Goal: Information Seeking & Learning: Find specific fact

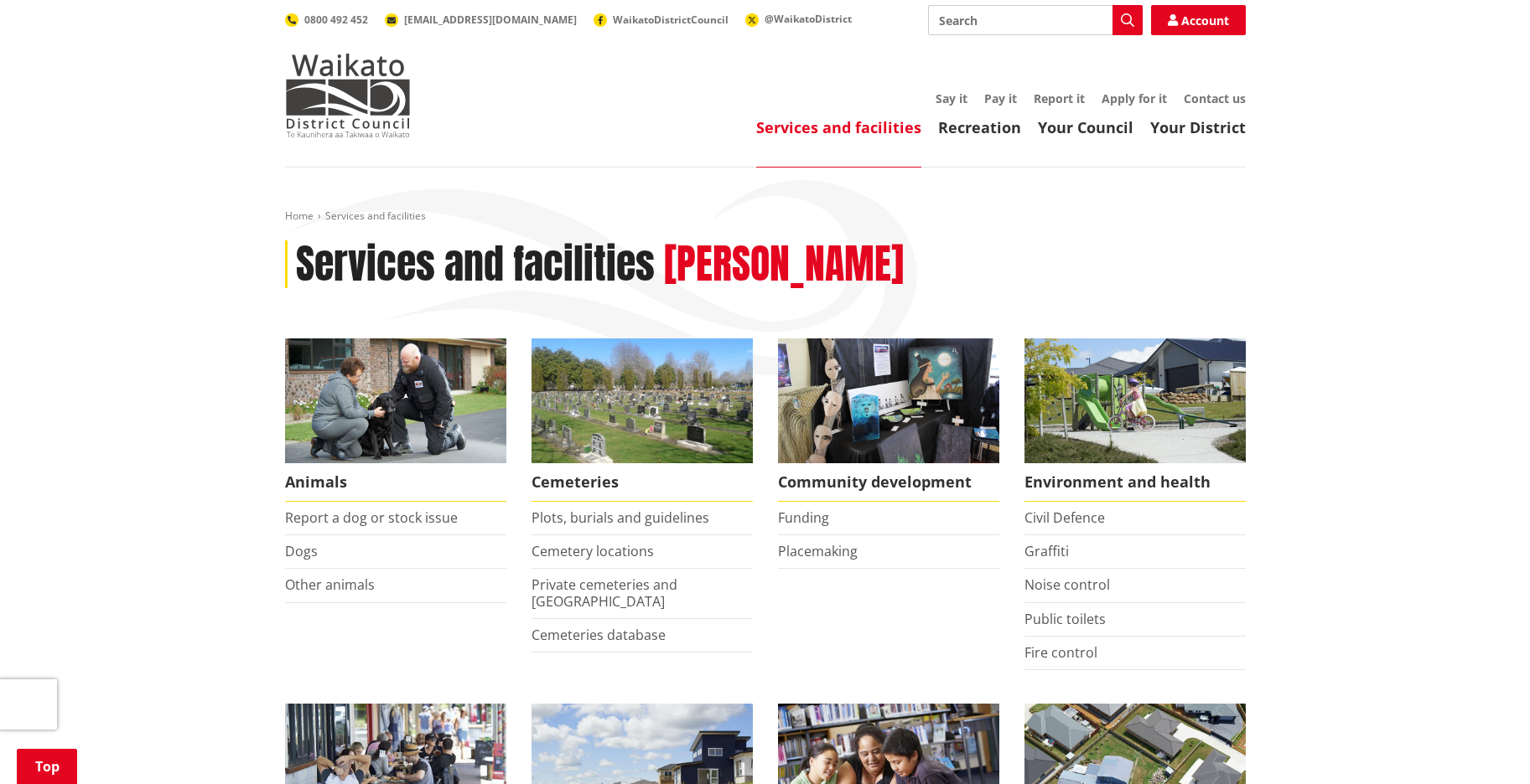
scroll to position [375, 0]
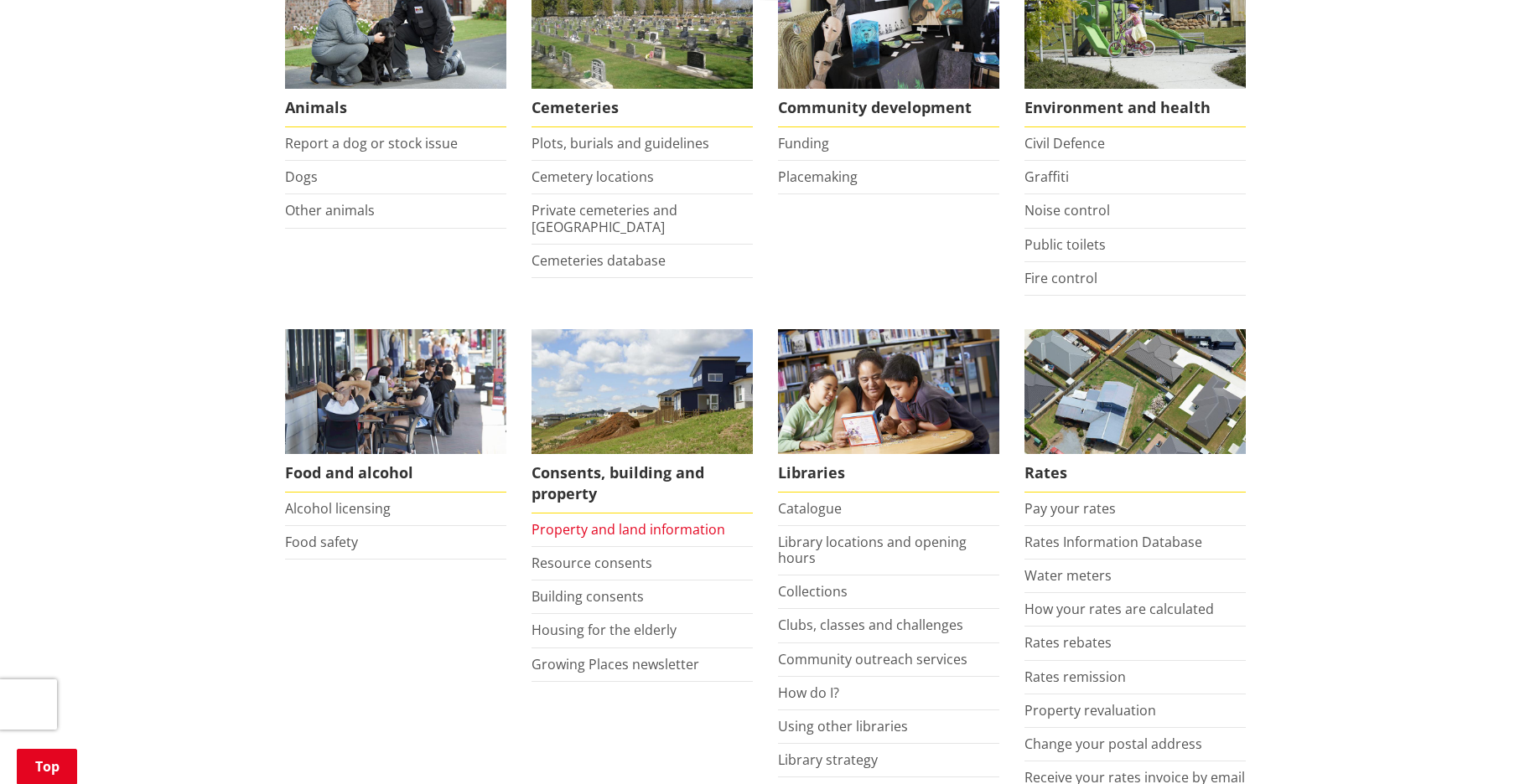
click at [674, 524] on link "Property and land information" at bounding box center [628, 529] width 193 height 18
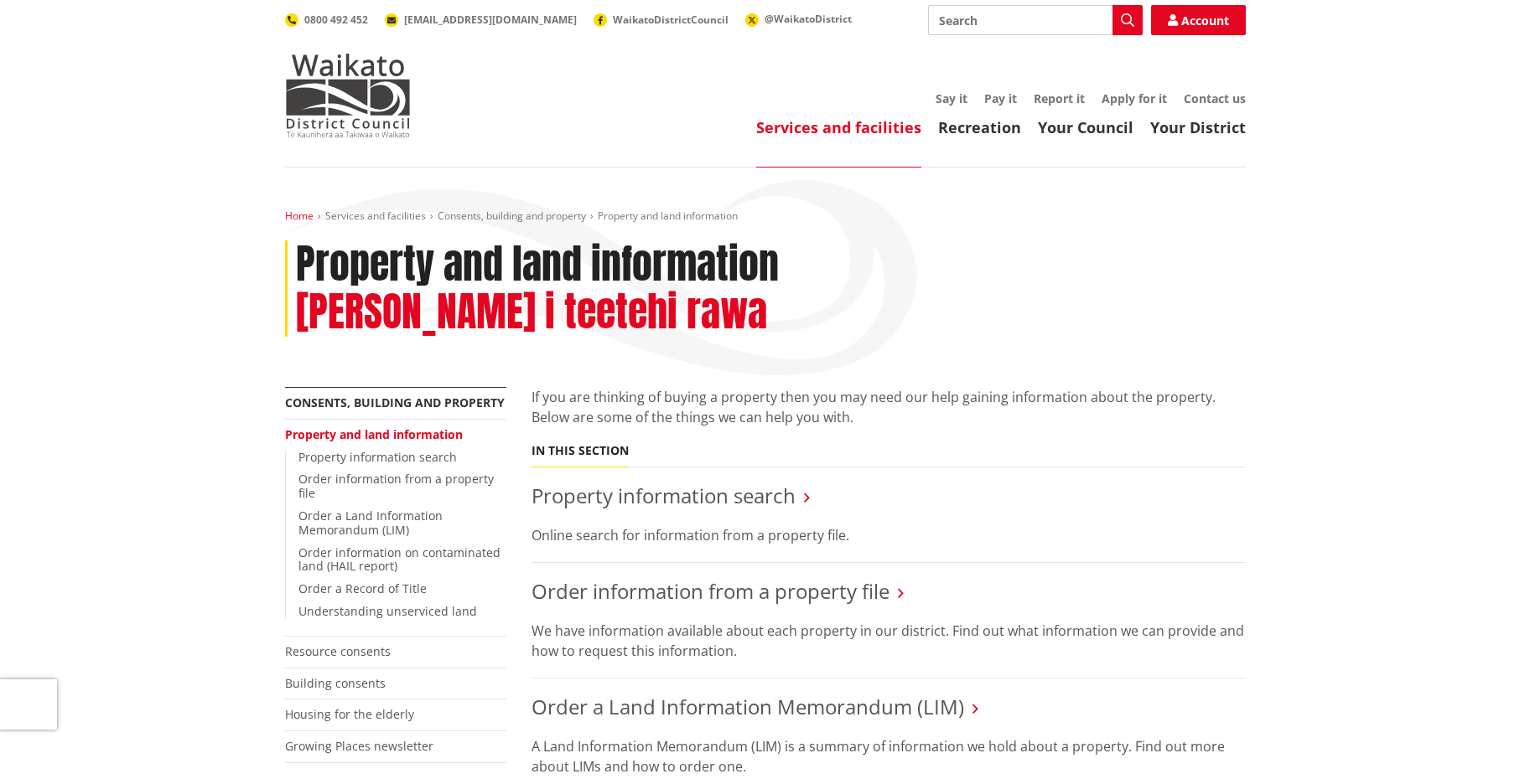
click at [298, 213] on link "Home" at bounding box center [299, 216] width 28 height 14
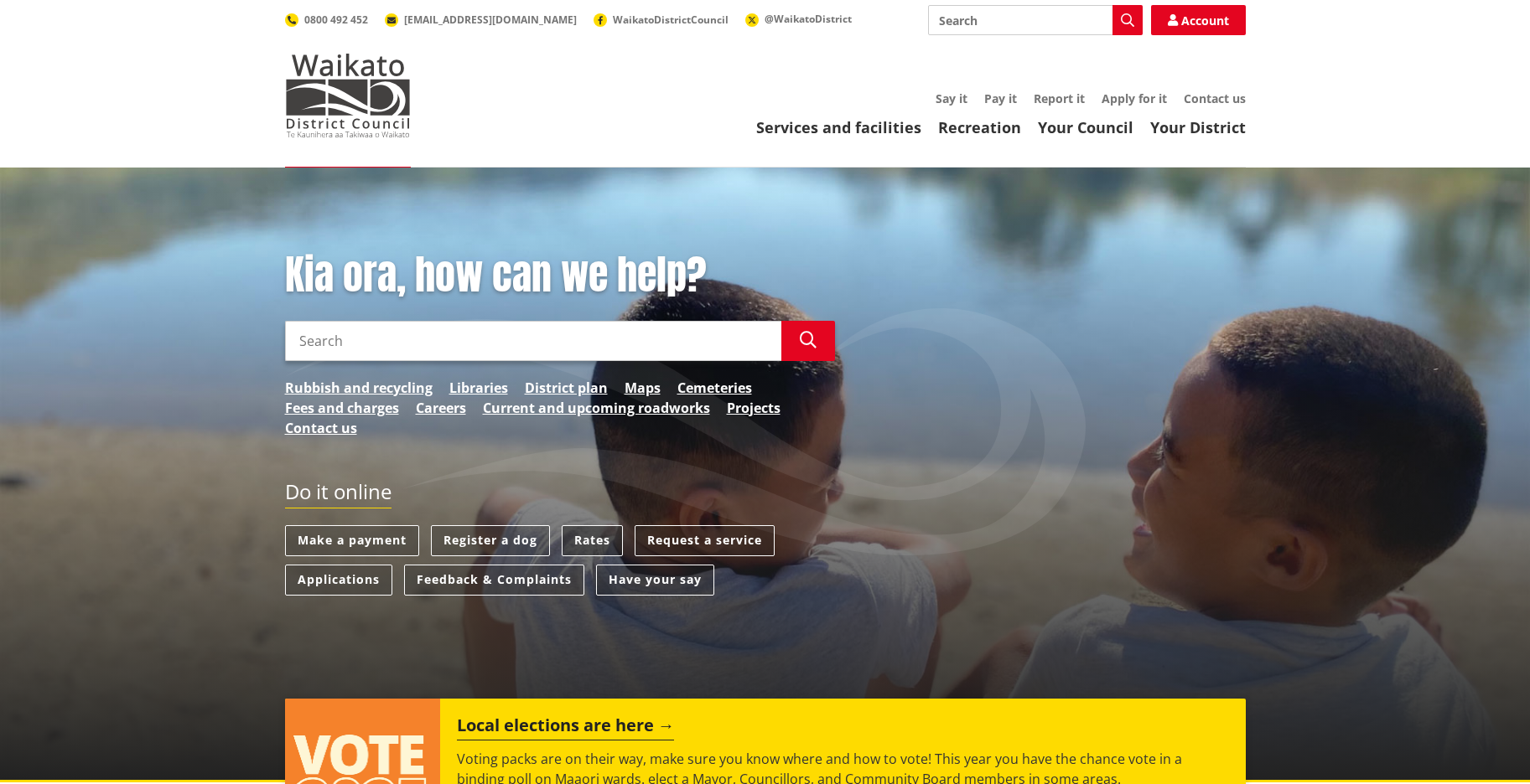
click at [585, 536] on link "Rates" at bounding box center [592, 540] width 61 height 31
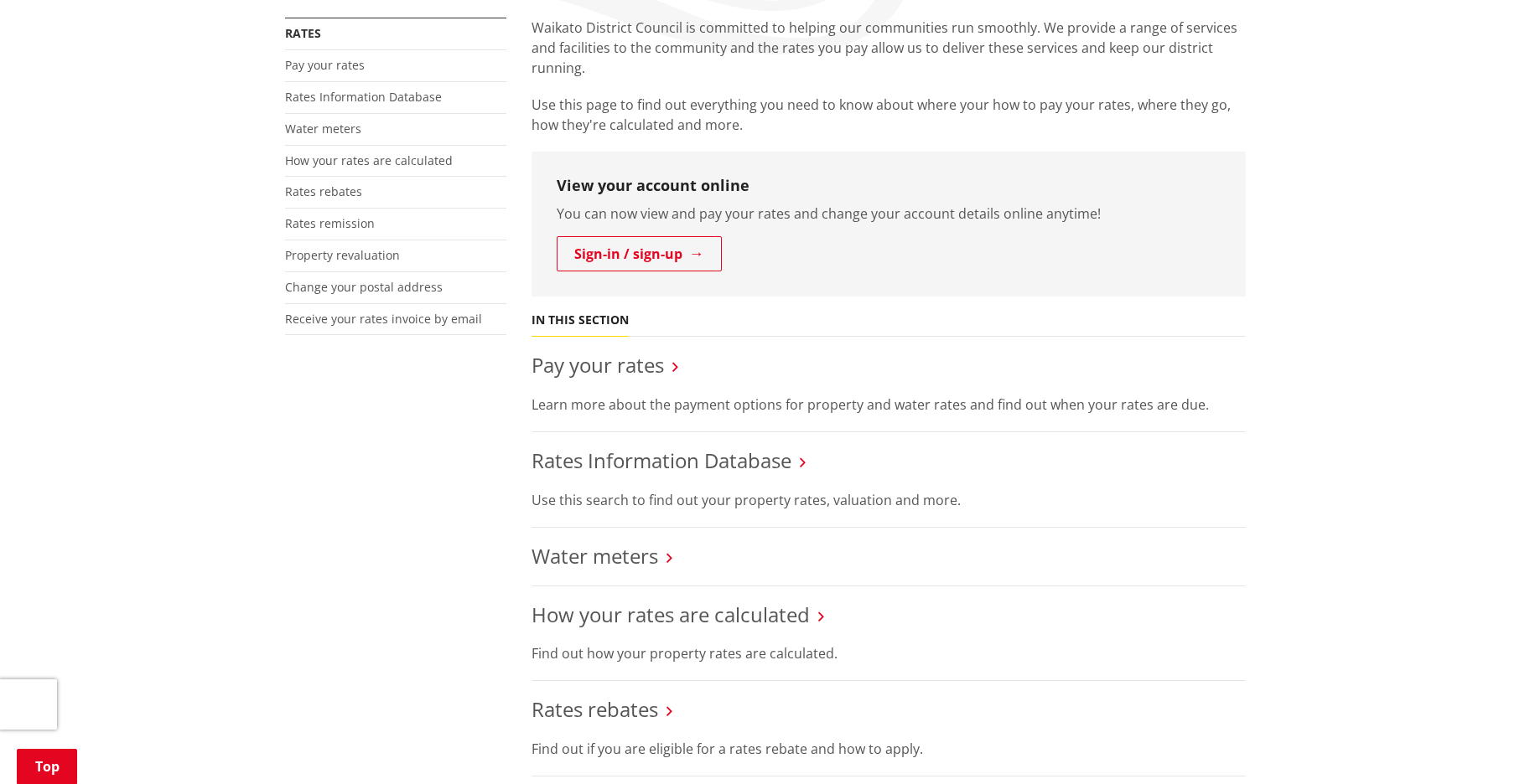
scroll to position [323, 0]
click at [676, 249] on link "Sign-in / sign-up" at bounding box center [639, 251] width 165 height 35
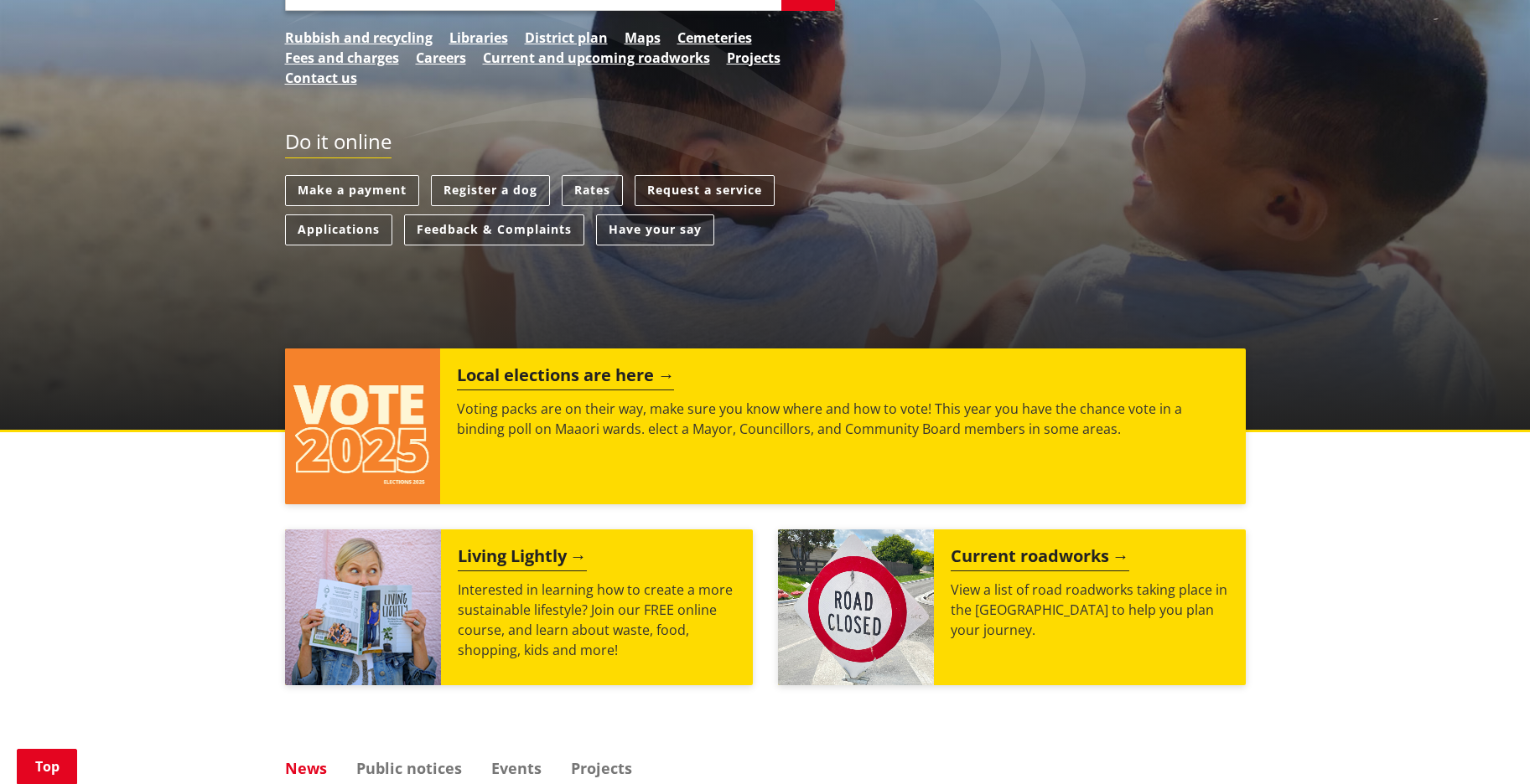
scroll to position [351, 0]
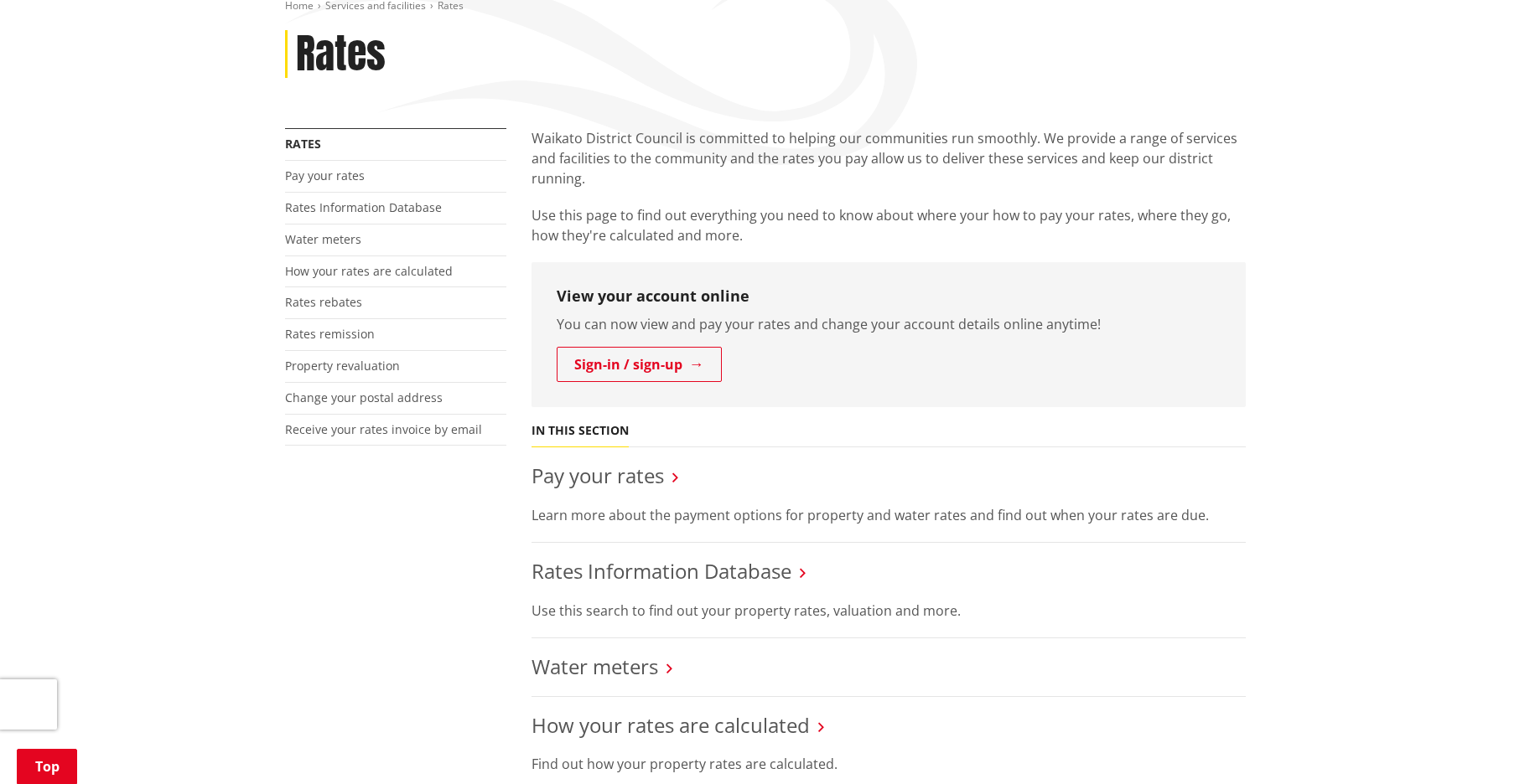
scroll to position [212, 0]
click at [701, 568] on link "Rates Information Database" at bounding box center [661, 568] width 260 height 27
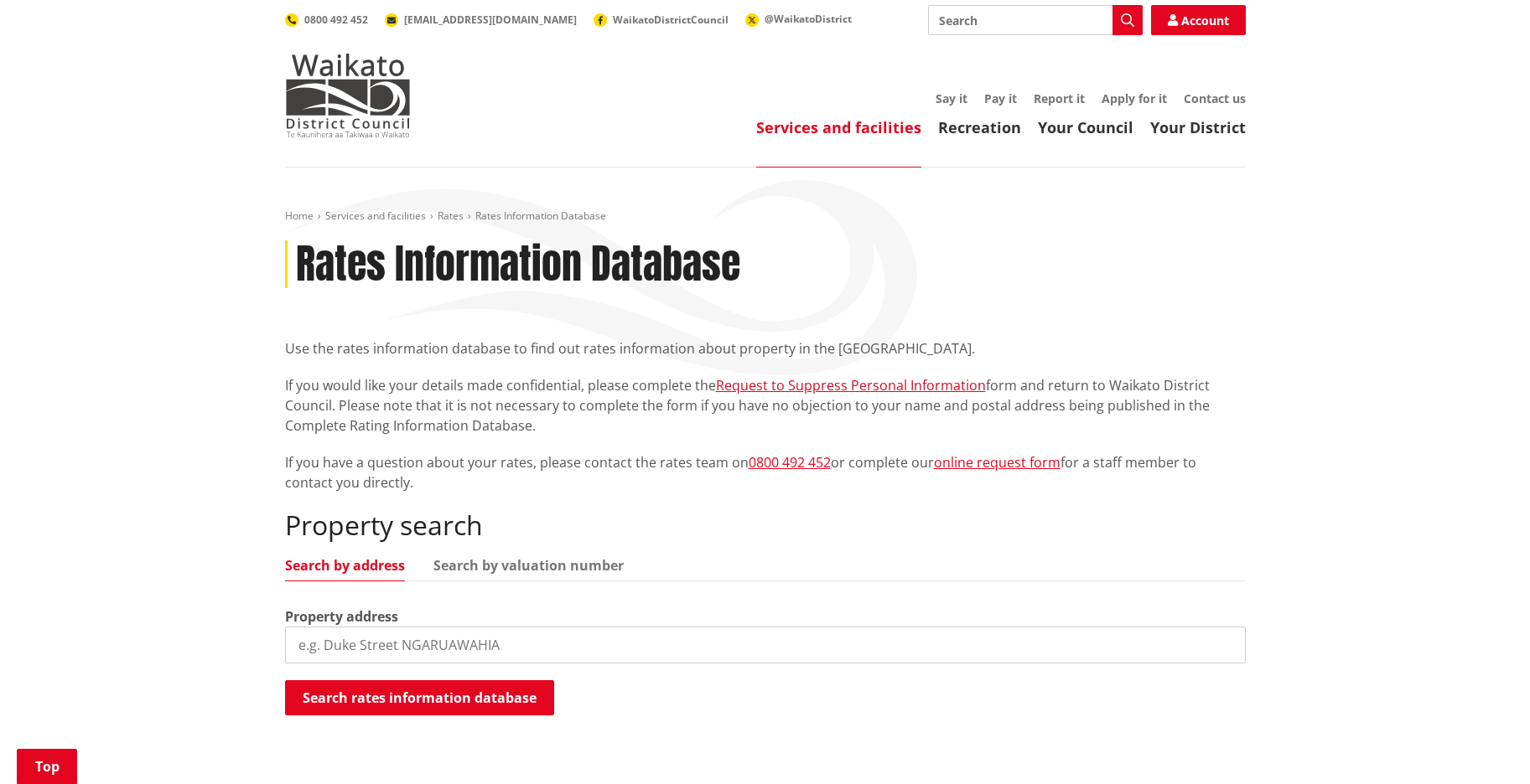
scroll to position [390, 0]
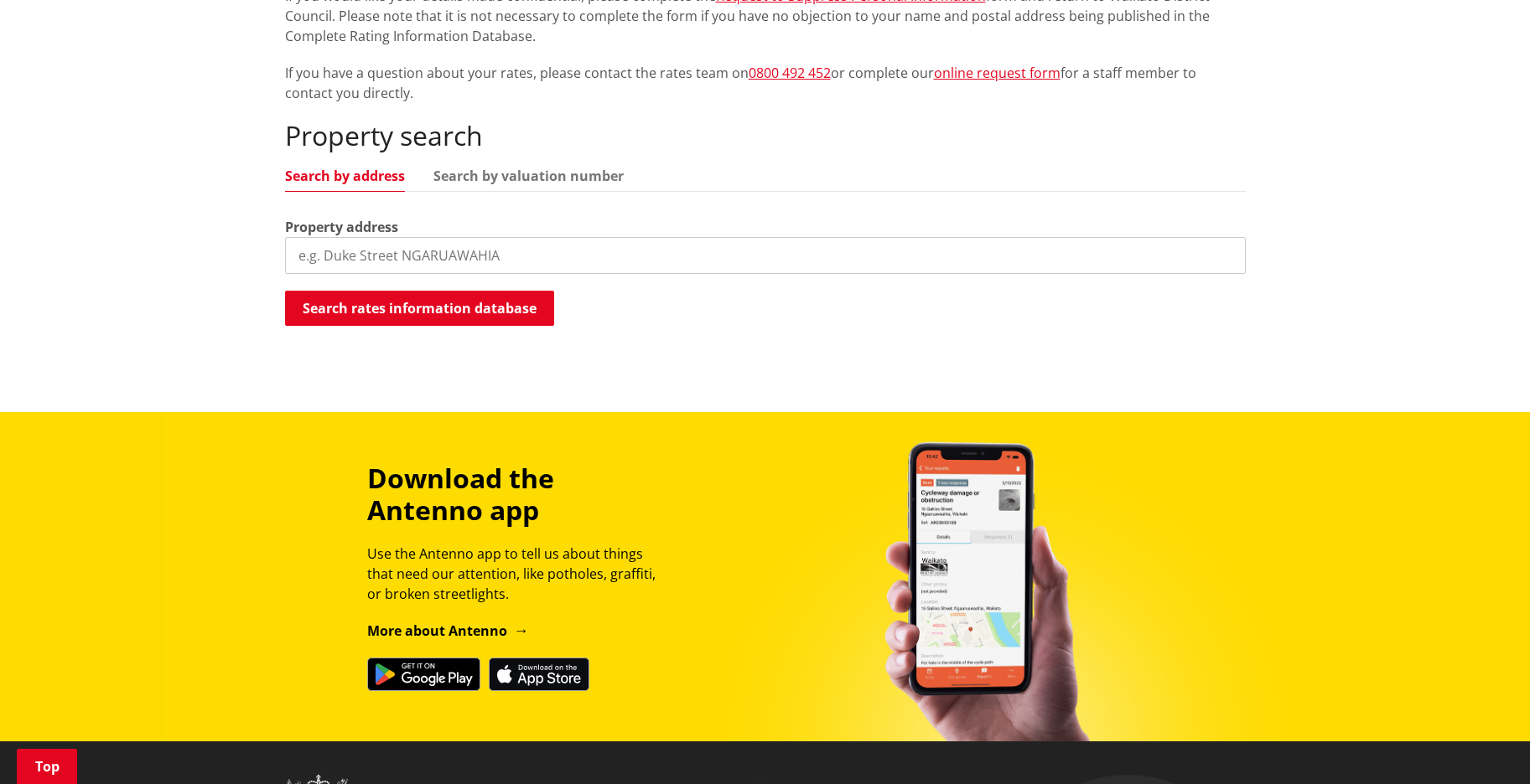
click at [444, 249] on input "search" at bounding box center [765, 255] width 961 height 37
type input "161 otuiti"
click at [455, 312] on button "Search rates information database" at bounding box center [419, 308] width 269 height 35
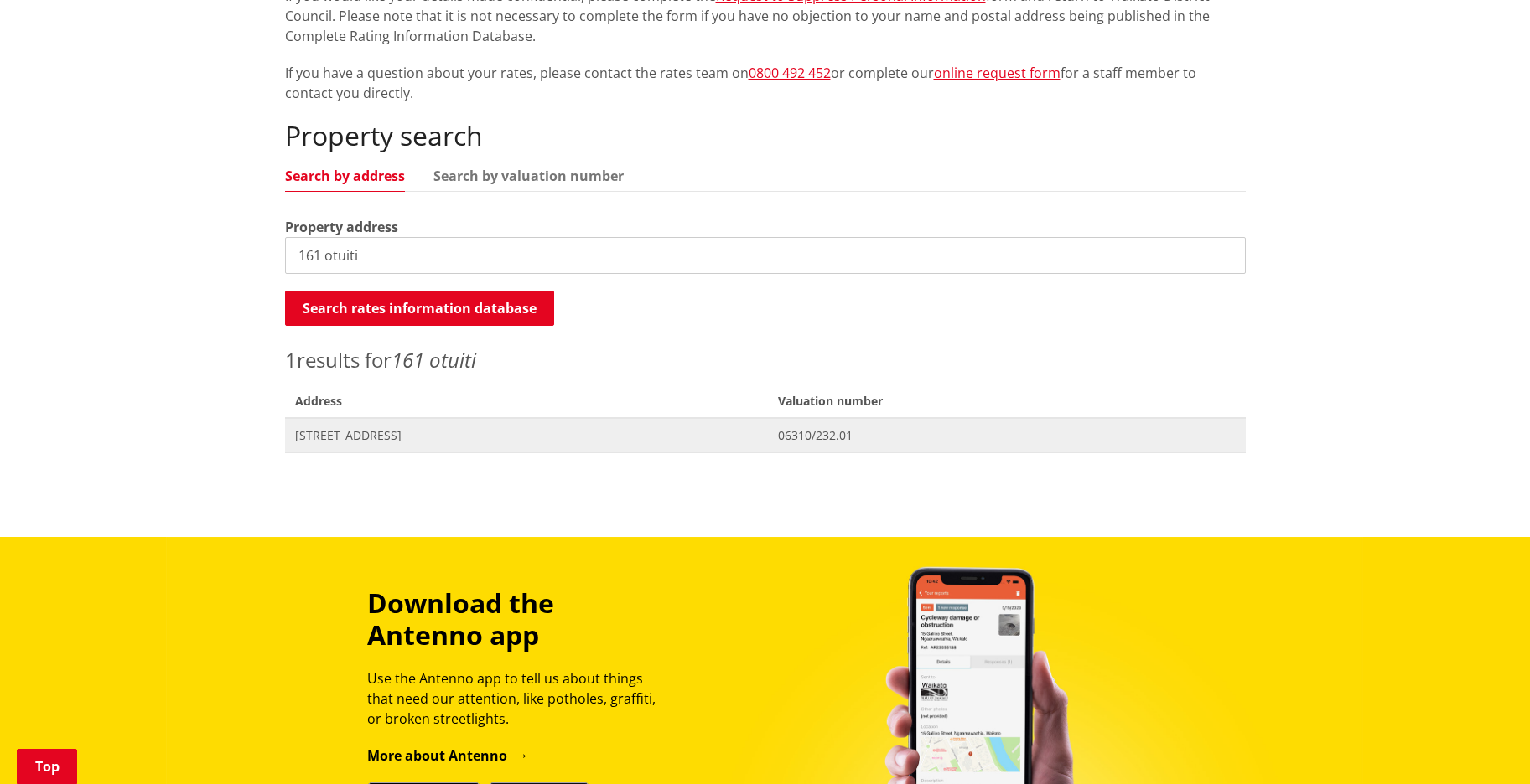
click at [365, 432] on span "[STREET_ADDRESS]" at bounding box center [527, 435] width 464 height 17
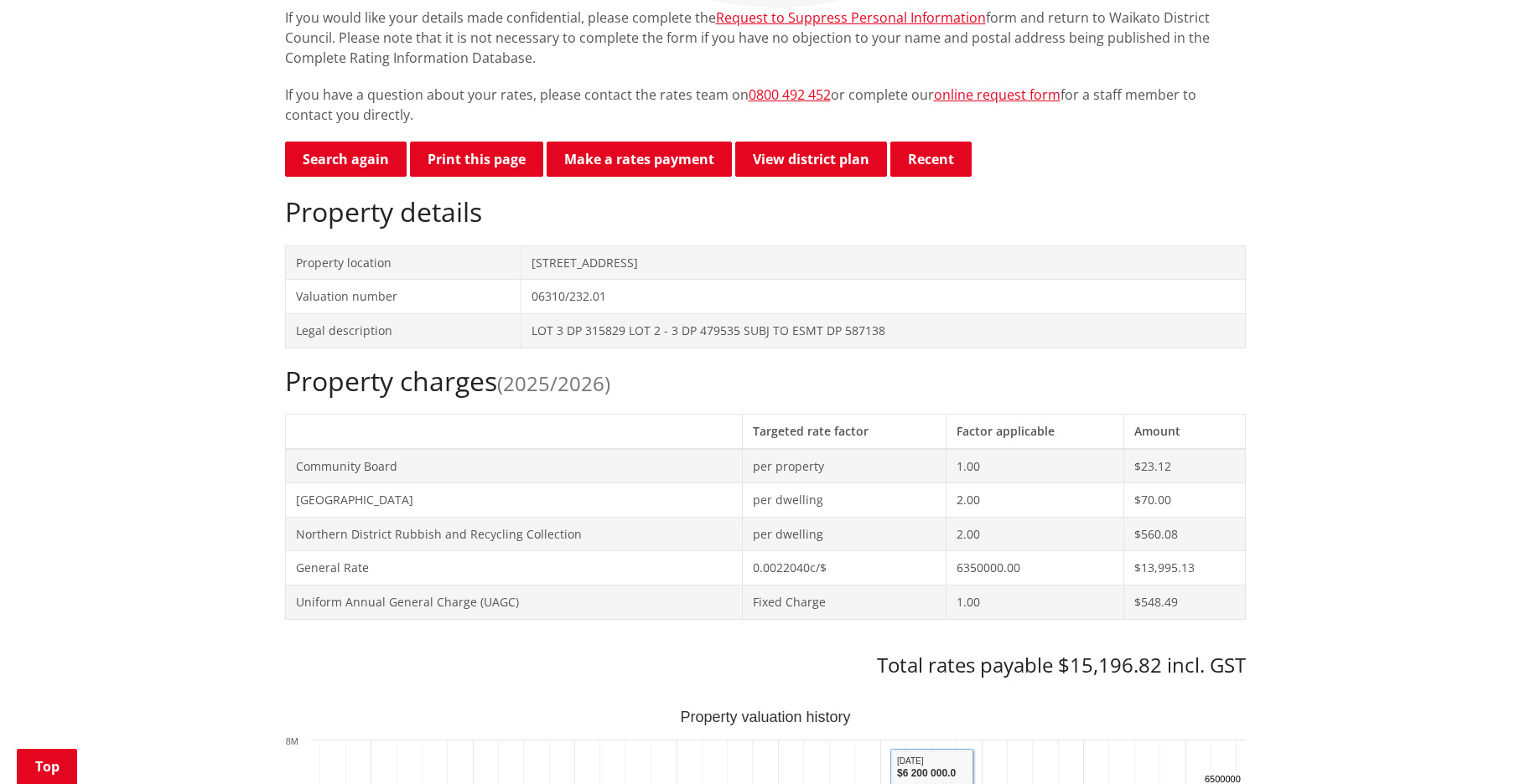
scroll to position [358, 0]
